Goal: Navigation & Orientation: Find specific page/section

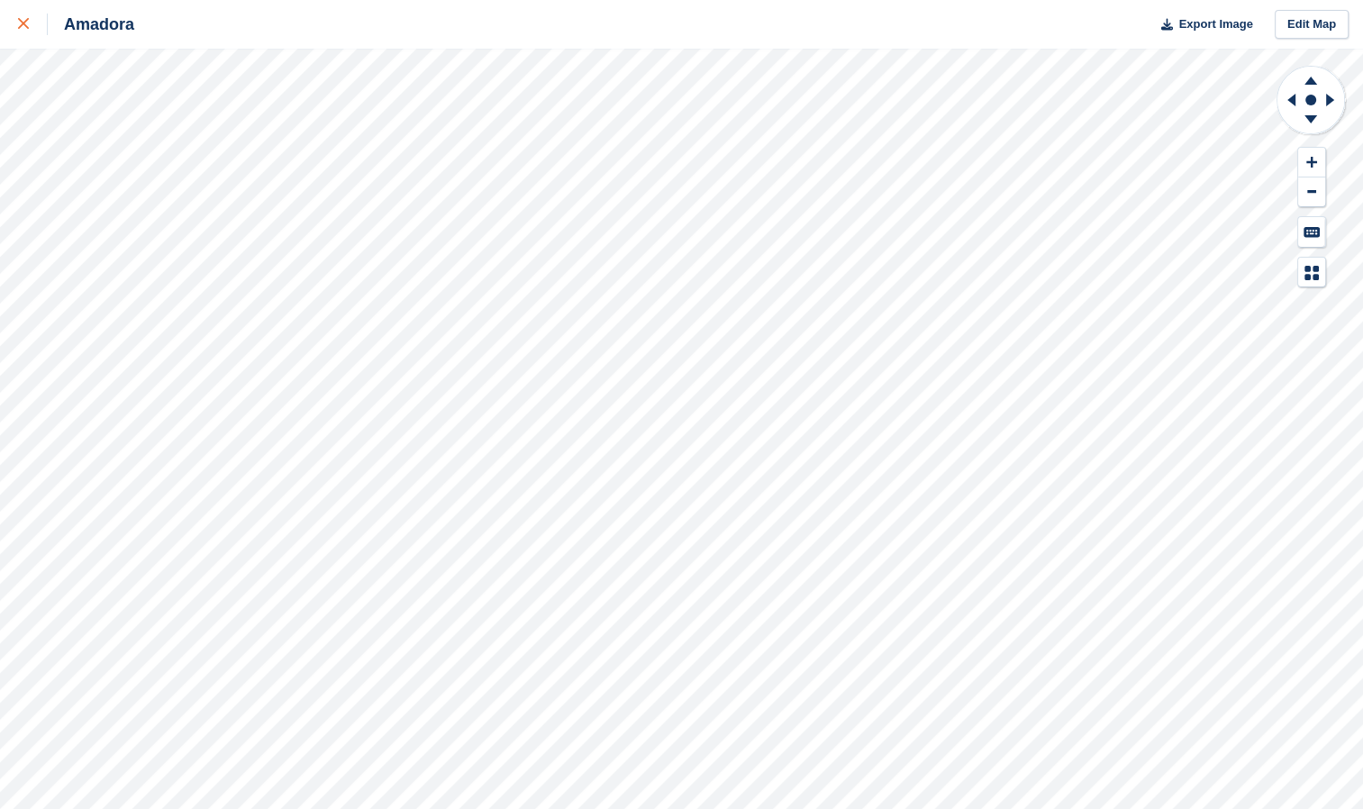
click at [23, 26] on icon at bounding box center [23, 23] width 11 height 11
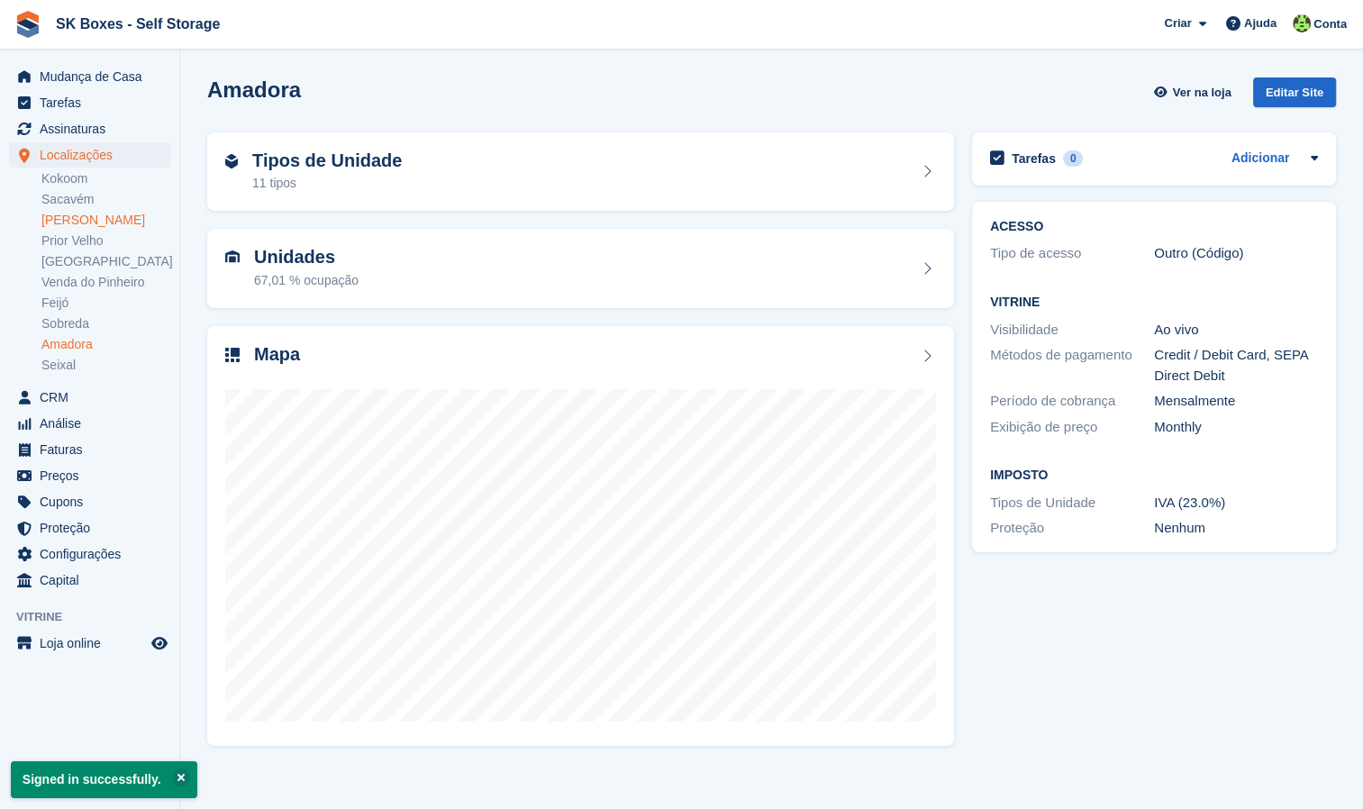
click at [108, 219] on link "[PERSON_NAME]" at bounding box center [105, 220] width 129 height 17
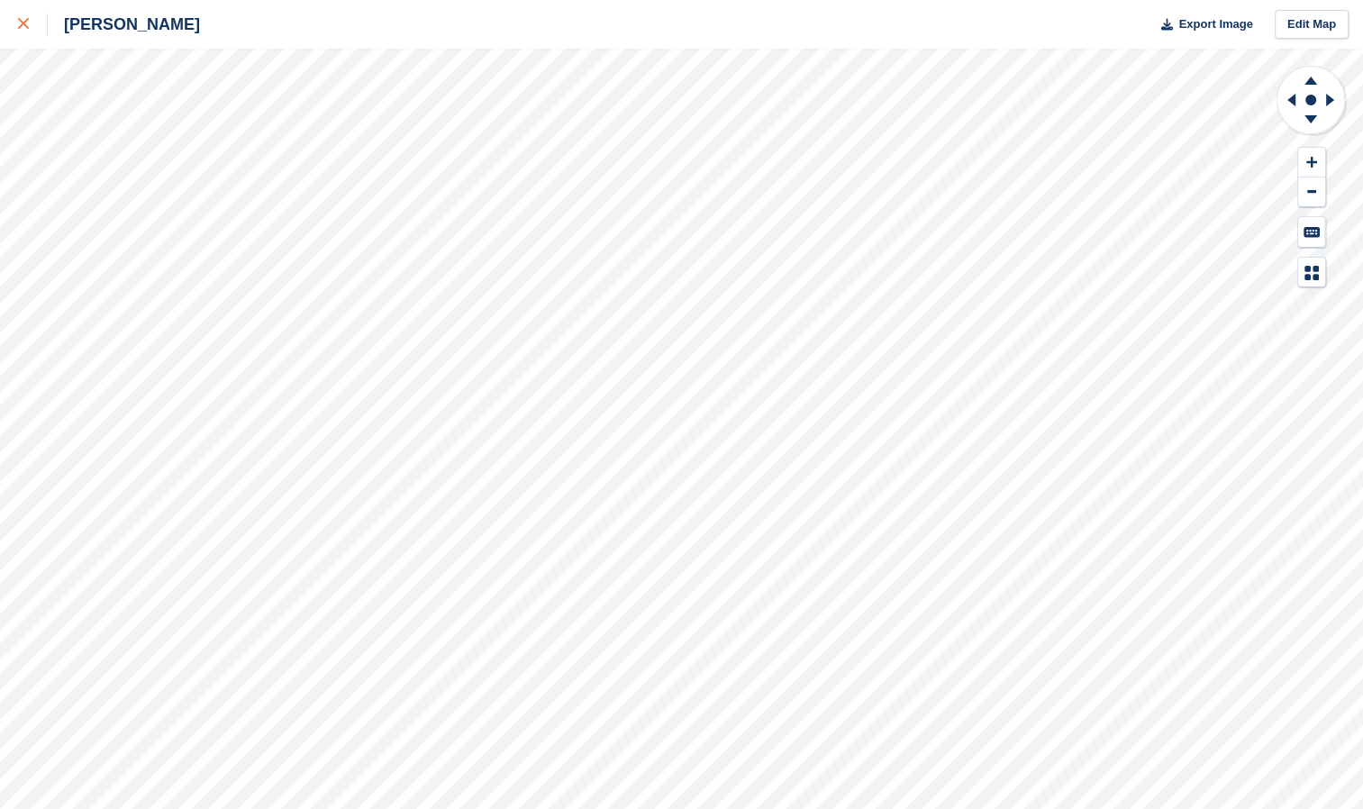
click at [23, 31] on div at bounding box center [33, 25] width 30 height 22
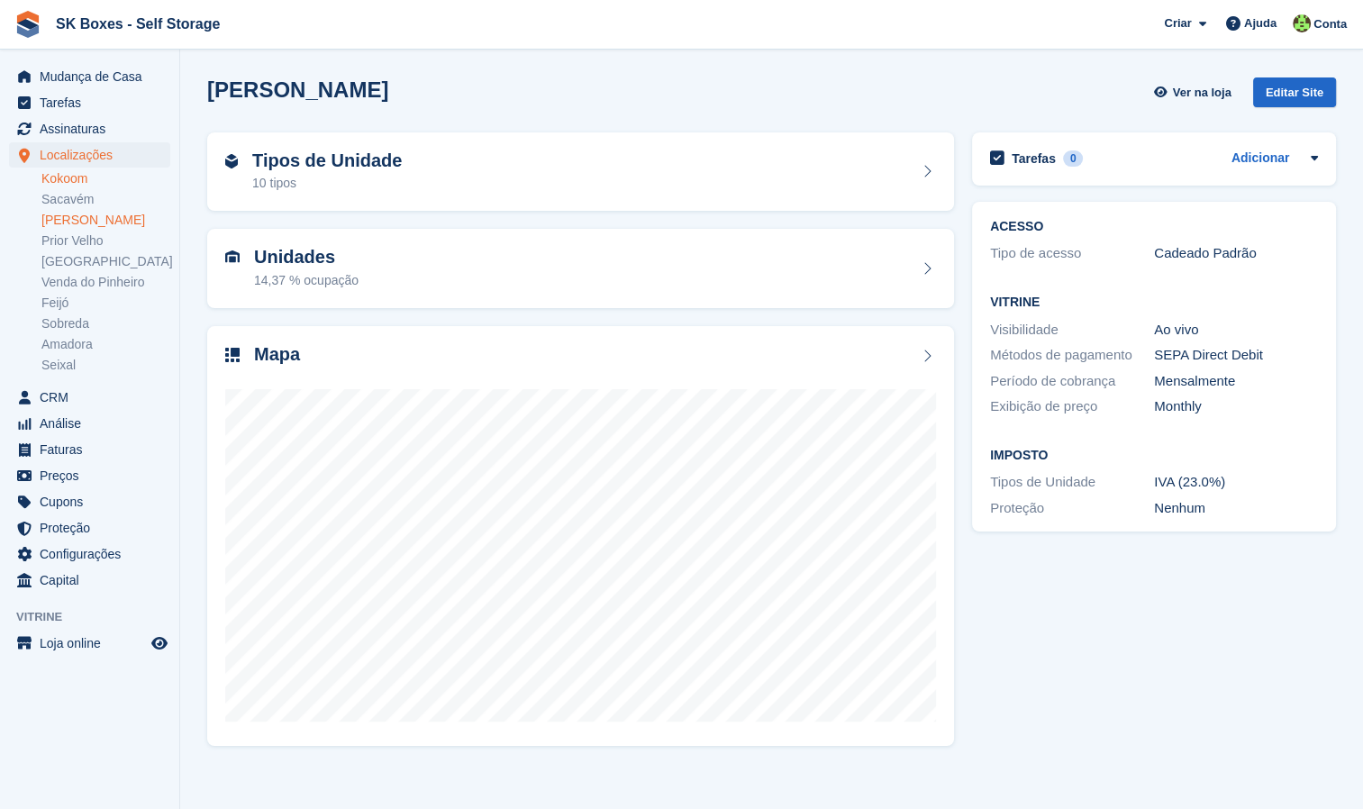
click at [72, 181] on link "Kokoom" at bounding box center [105, 178] width 129 height 17
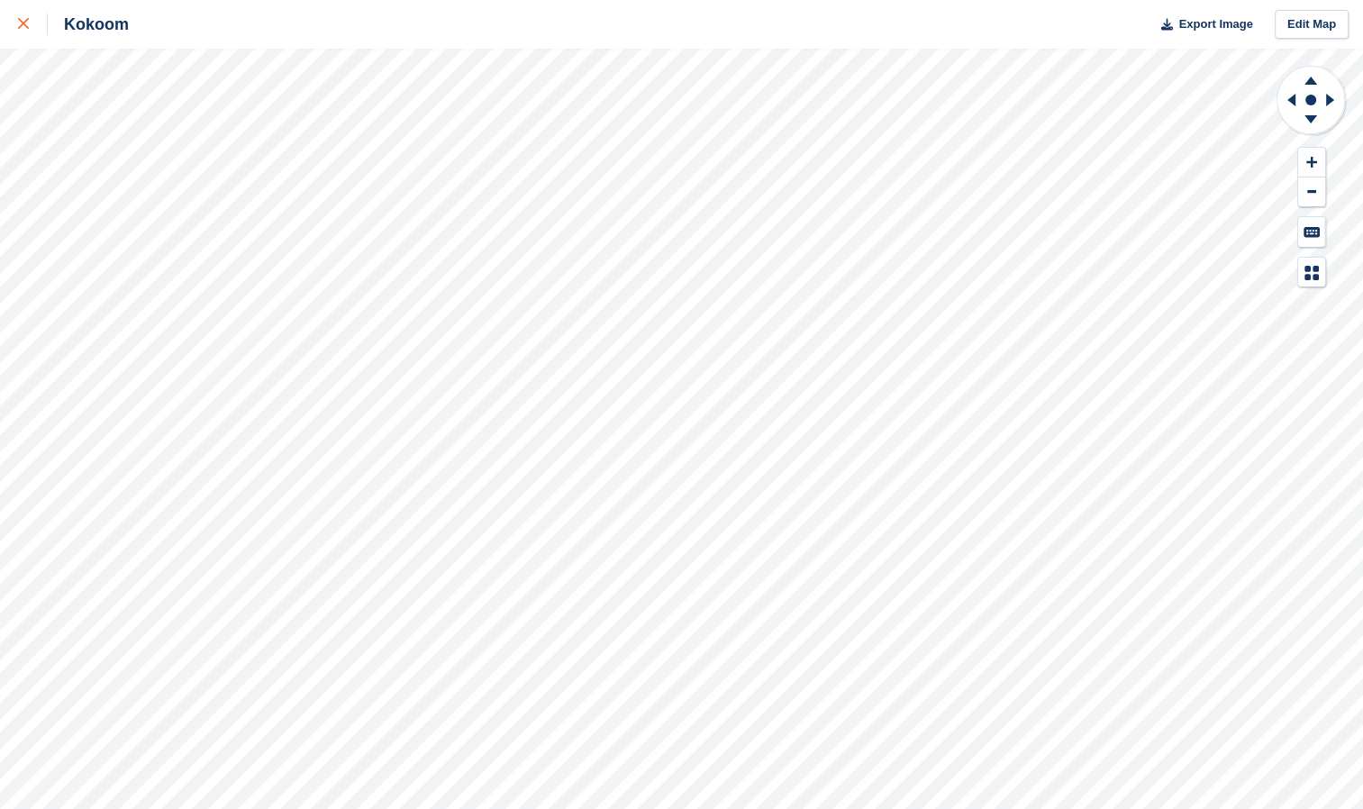
click at [21, 26] on icon at bounding box center [23, 23] width 11 height 11
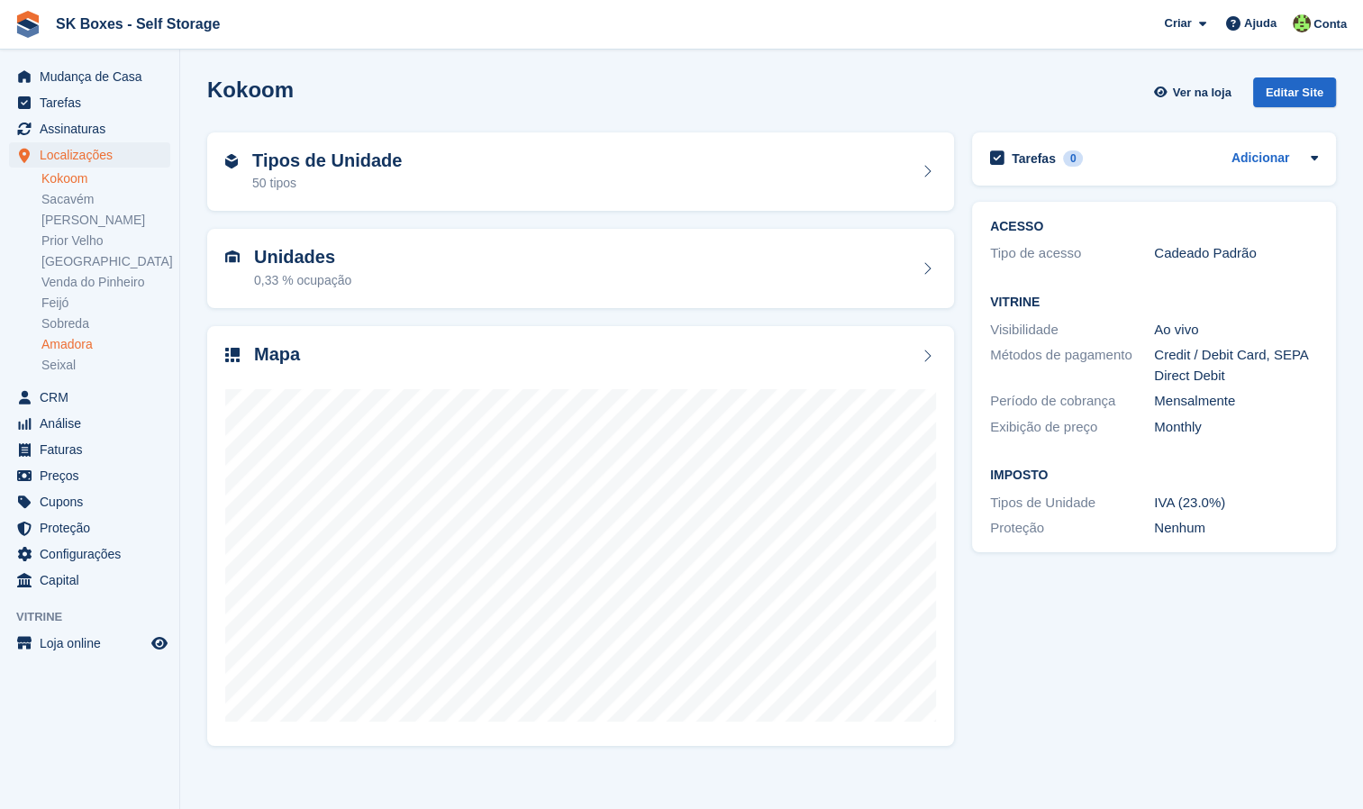
click at [87, 341] on link "Amadora" at bounding box center [105, 344] width 129 height 17
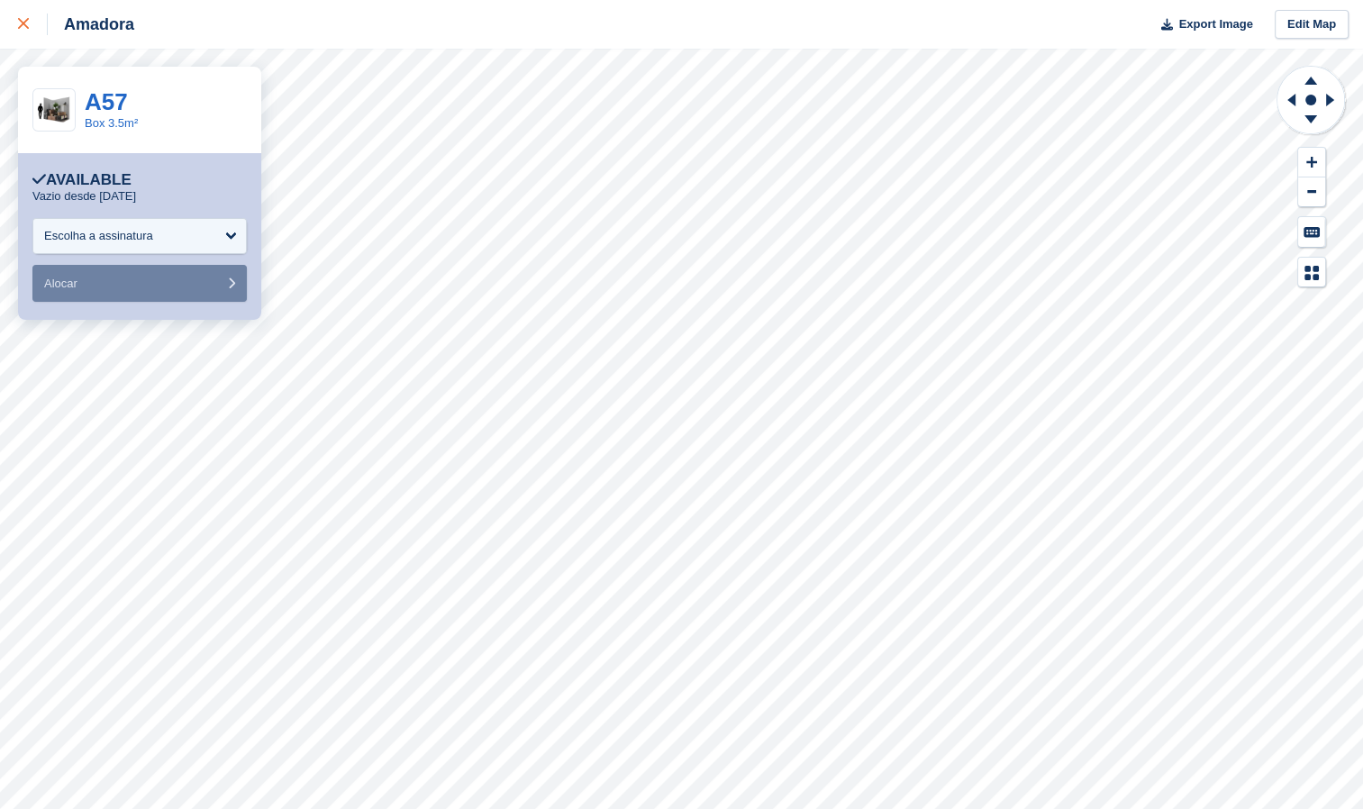
click at [30, 26] on div at bounding box center [33, 25] width 30 height 22
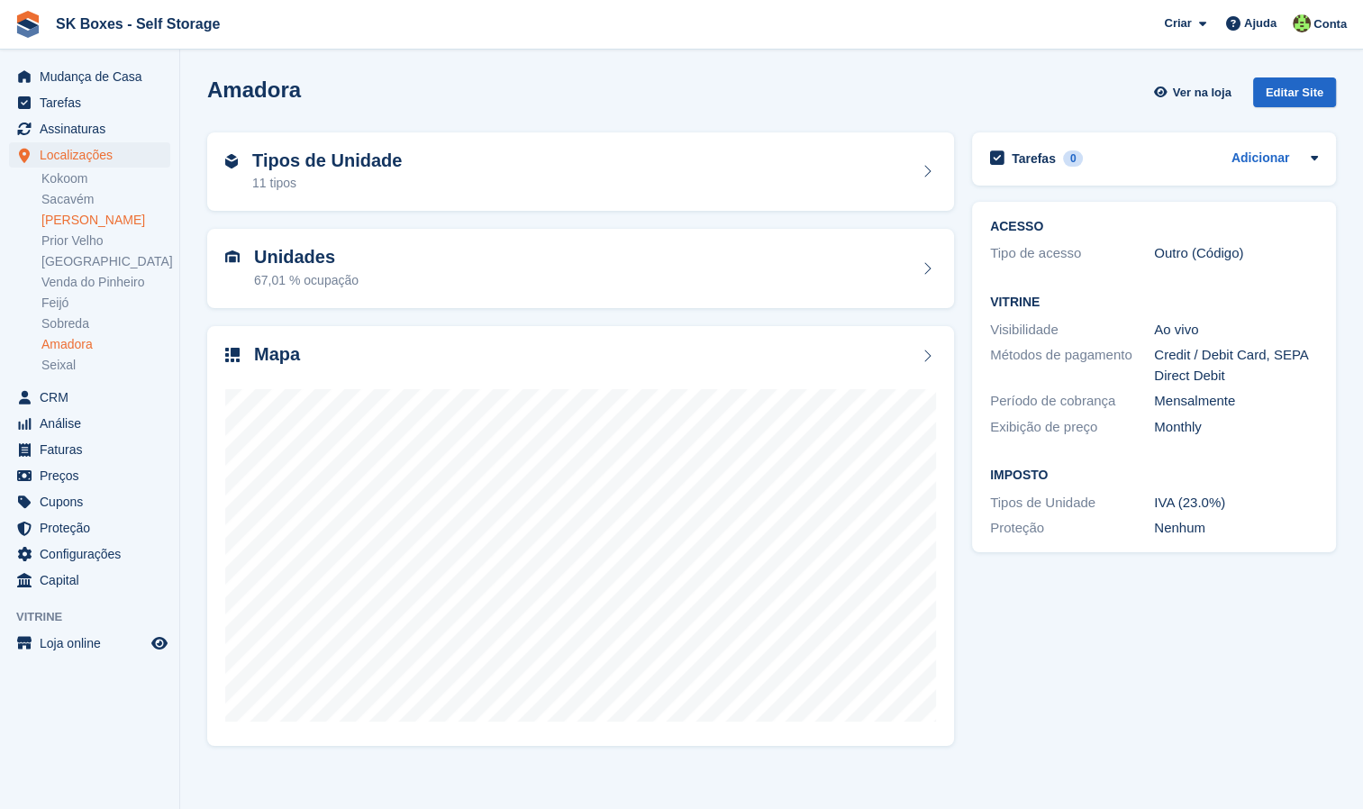
click at [98, 217] on link "[PERSON_NAME]" at bounding box center [105, 220] width 129 height 17
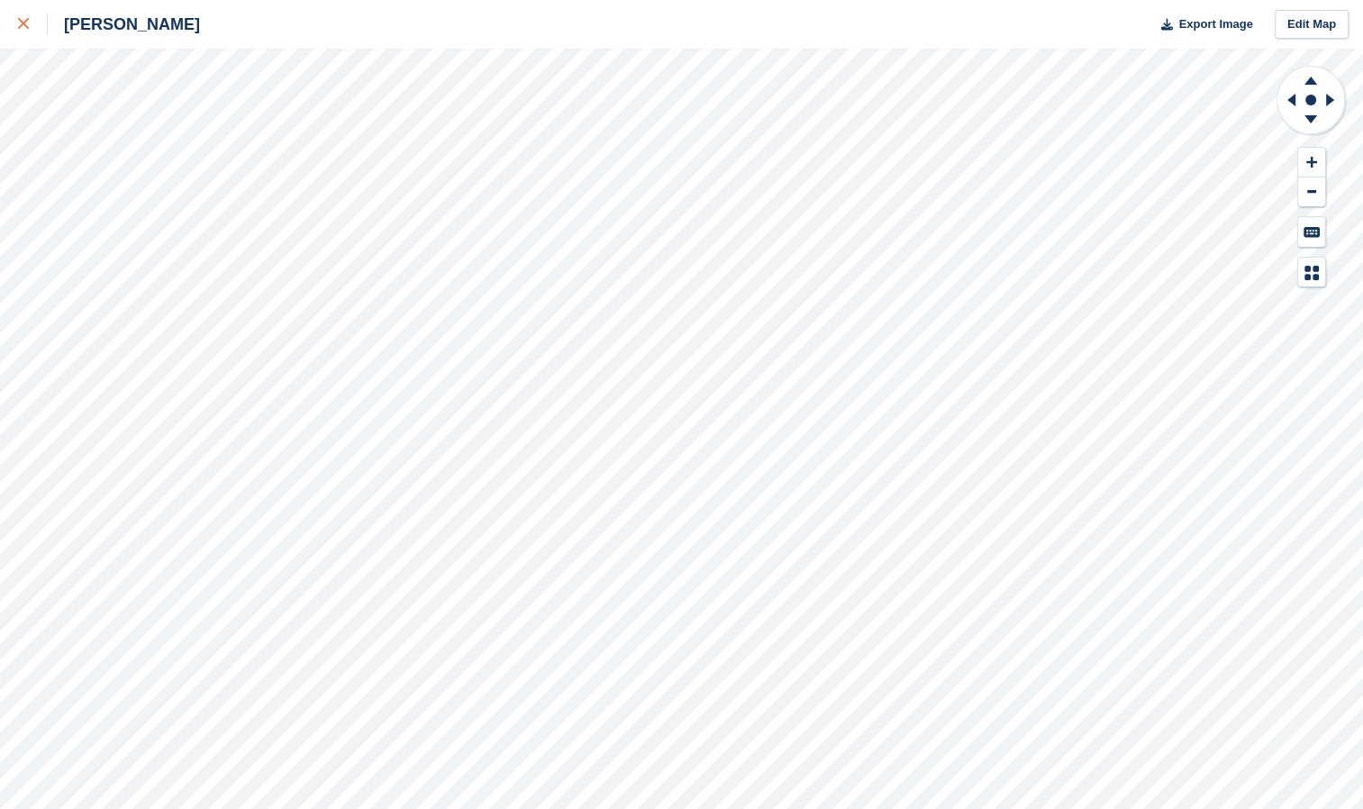
click at [21, 27] on icon at bounding box center [23, 23] width 11 height 11
